Goal: Task Accomplishment & Management: Manage account settings

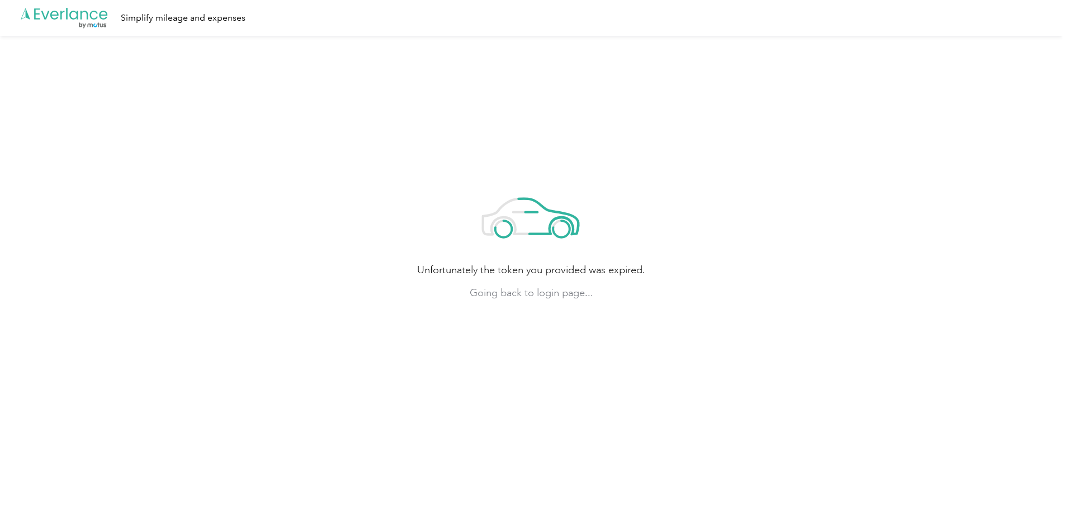
click at [573, 295] on span "Going back to login page..." at bounding box center [531, 293] width 228 height 15
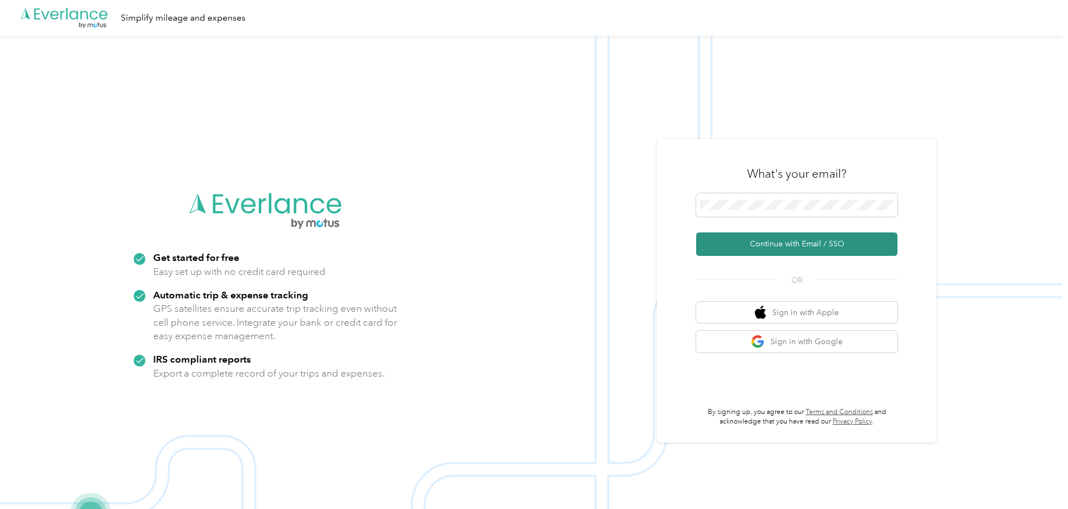
click at [746, 247] on button "Continue with Email / SSO" at bounding box center [796, 244] width 201 height 23
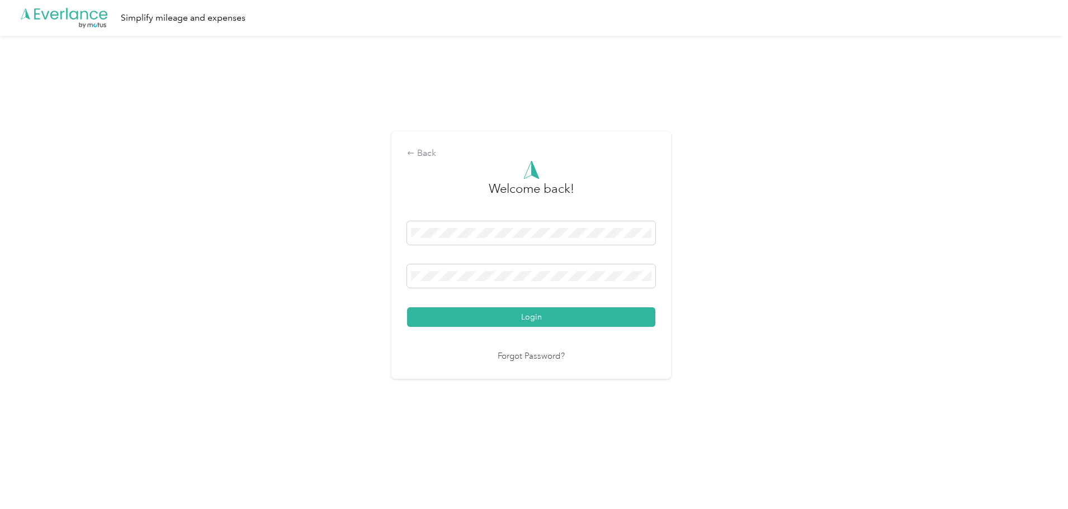
click at [407, 307] on button "Login" at bounding box center [531, 317] width 248 height 20
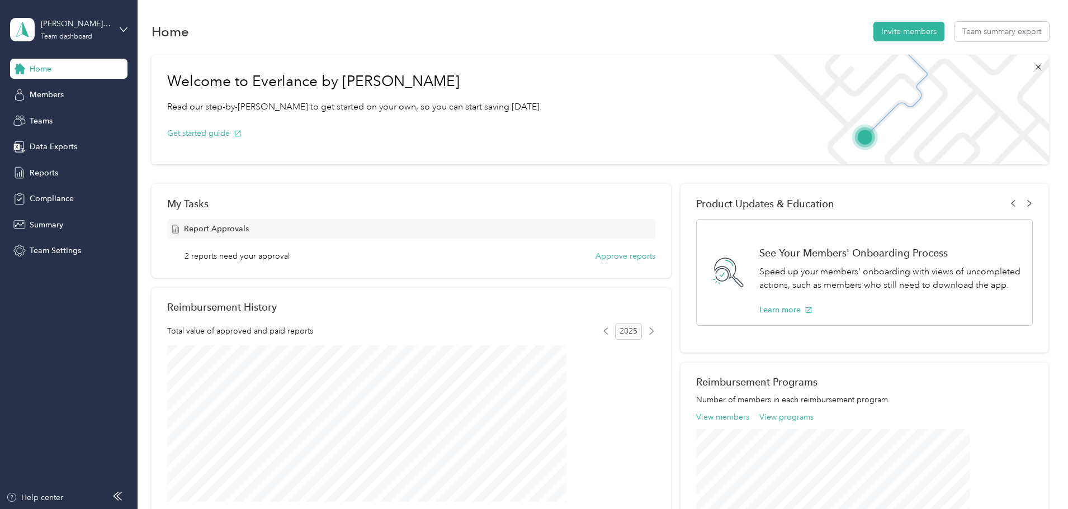
drag, startPoint x: 176, startPoint y: 196, endPoint x: 184, endPoint y: 158, distance: 38.9
click at [176, 196] on div "Welcome to Everlance by Motus Read our step-by-step guide to get started on you…" at bounding box center [599, 384] width 897 height 670
click at [249, 231] on span "Report Approvals" at bounding box center [216, 229] width 65 height 12
click at [599, 254] on button "Approve reports" at bounding box center [625, 256] width 60 height 12
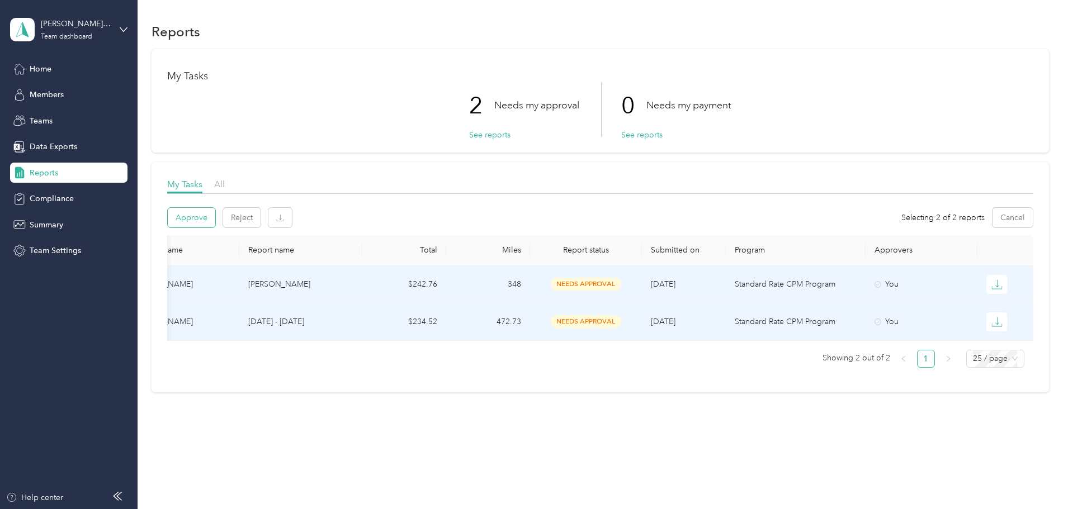
click at [215, 217] on button "Approve" at bounding box center [192, 218] width 48 height 20
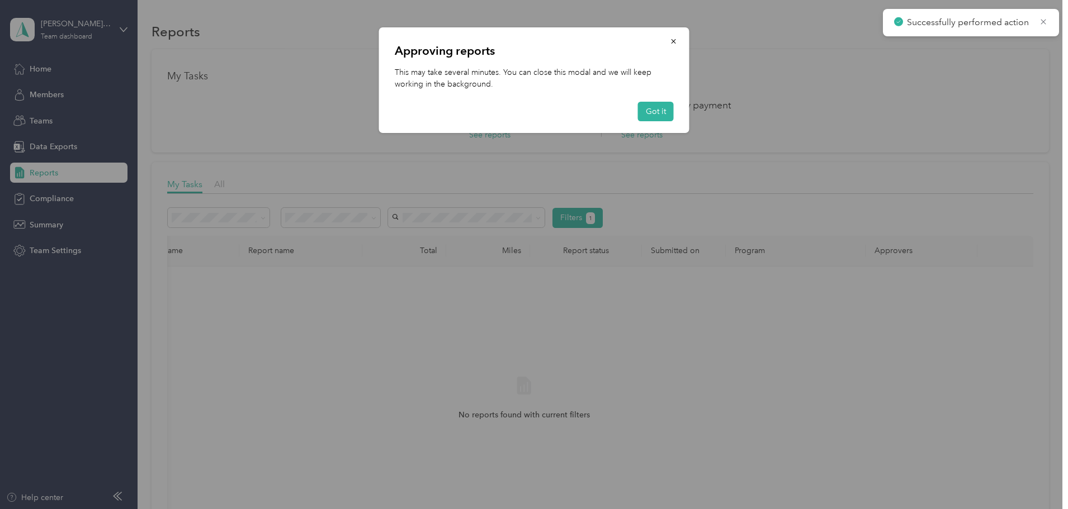
drag, startPoint x: 662, startPoint y: 111, endPoint x: 671, endPoint y: 115, distance: 9.8
click at [662, 111] on button "Got it" at bounding box center [656, 112] width 36 height 20
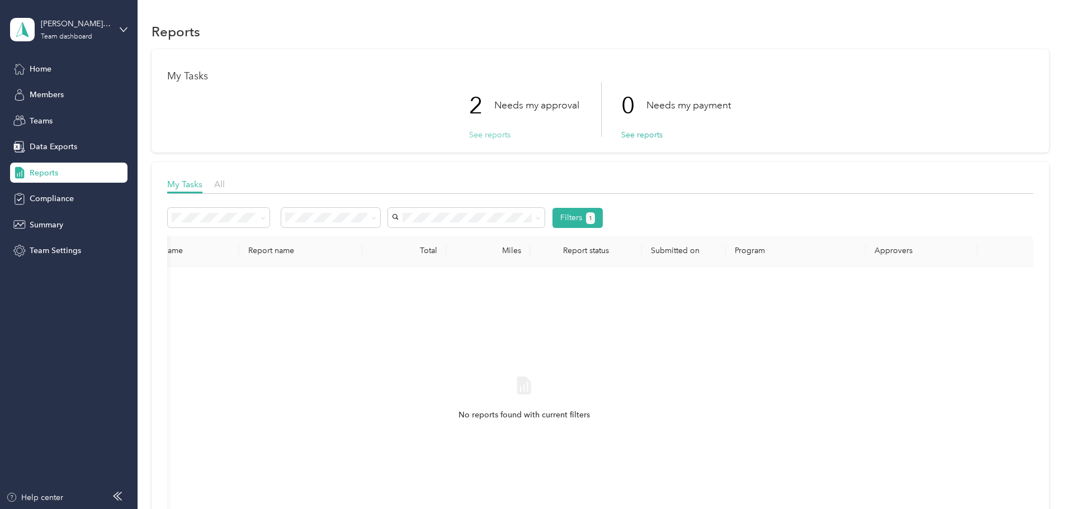
click at [493, 135] on button "See reports" at bounding box center [489, 135] width 41 height 12
click at [473, 135] on button "See reports" at bounding box center [489, 135] width 41 height 12
click at [38, 78] on div "Home" at bounding box center [68, 69] width 117 height 20
